Goal: Task Accomplishment & Management: Use online tool/utility

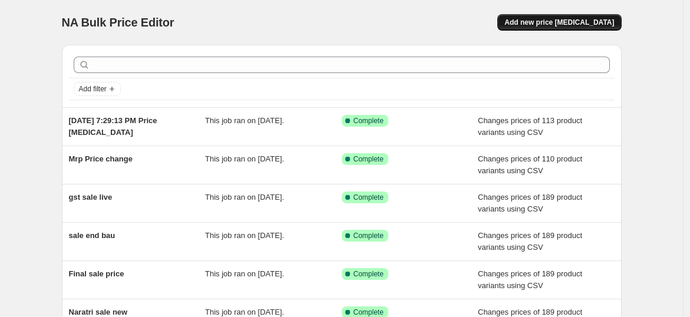
click at [572, 21] on span "Add new price [MEDICAL_DATA]" at bounding box center [559, 22] width 110 height 9
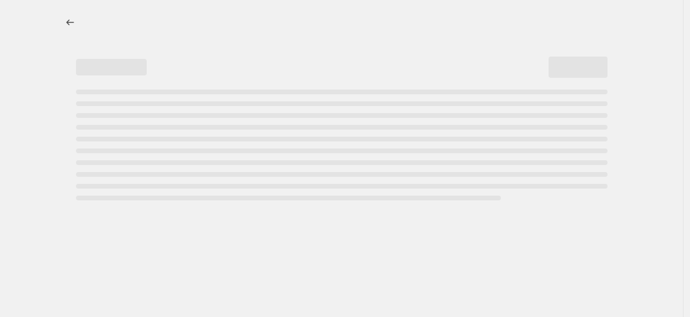
select select "percentage"
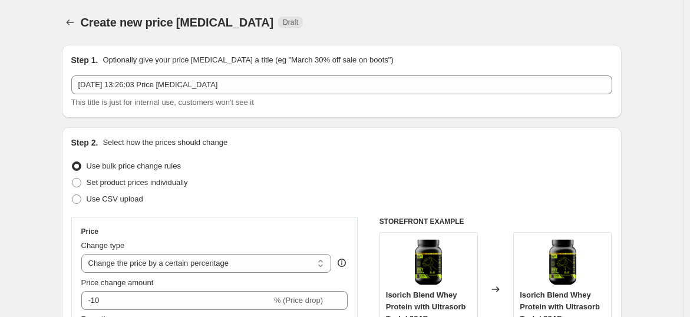
scroll to position [90, 0]
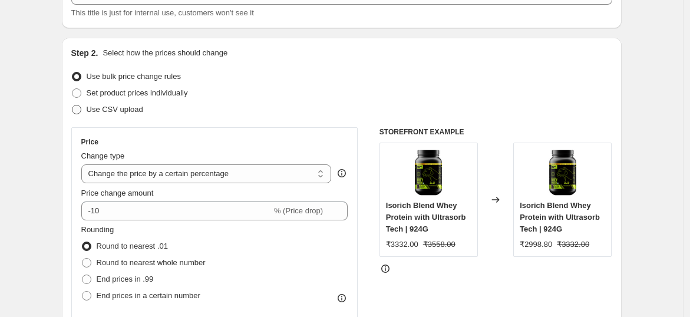
click at [128, 110] on span "Use CSV upload" at bounding box center [115, 109] width 57 height 9
click at [72, 105] on input "Use CSV upload" at bounding box center [72, 105] width 1 height 1
radio input "true"
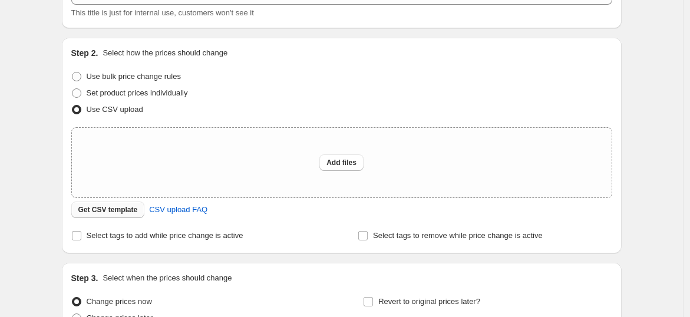
click at [115, 213] on span "Get CSV template" at bounding box center [107, 209] width 59 height 9
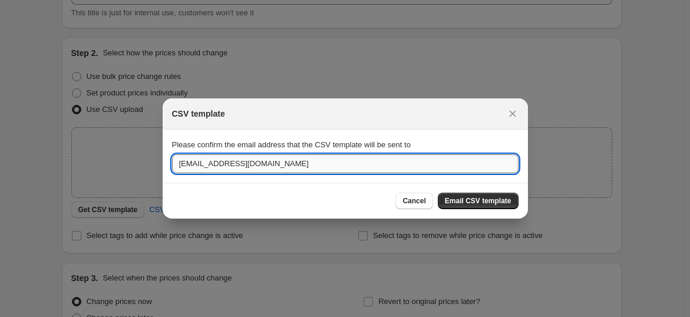
click at [196, 165] on input "[EMAIL_ADDRESS][DOMAIN_NAME]" at bounding box center [345, 163] width 346 height 19
type input "[PERSON_NAME][EMAIL_ADDRESS][DOMAIN_NAME]"
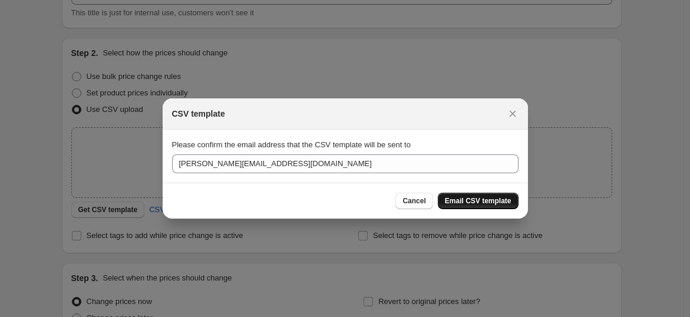
click at [486, 193] on button "Email CSV template" at bounding box center [478, 201] width 81 height 16
